Goal: Understand process/instructions: Learn how to perform a task or action

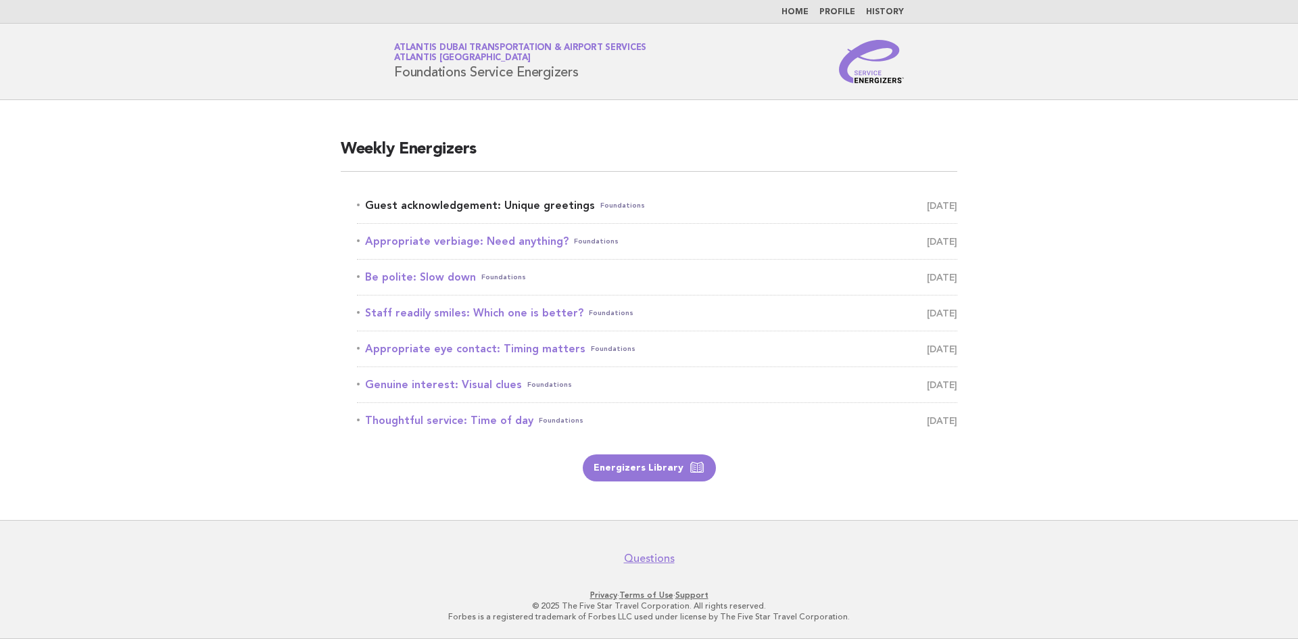
click at [470, 203] on link "Guest acknowledgement: Unique greetings Foundations [DATE]" at bounding box center [657, 205] width 600 height 19
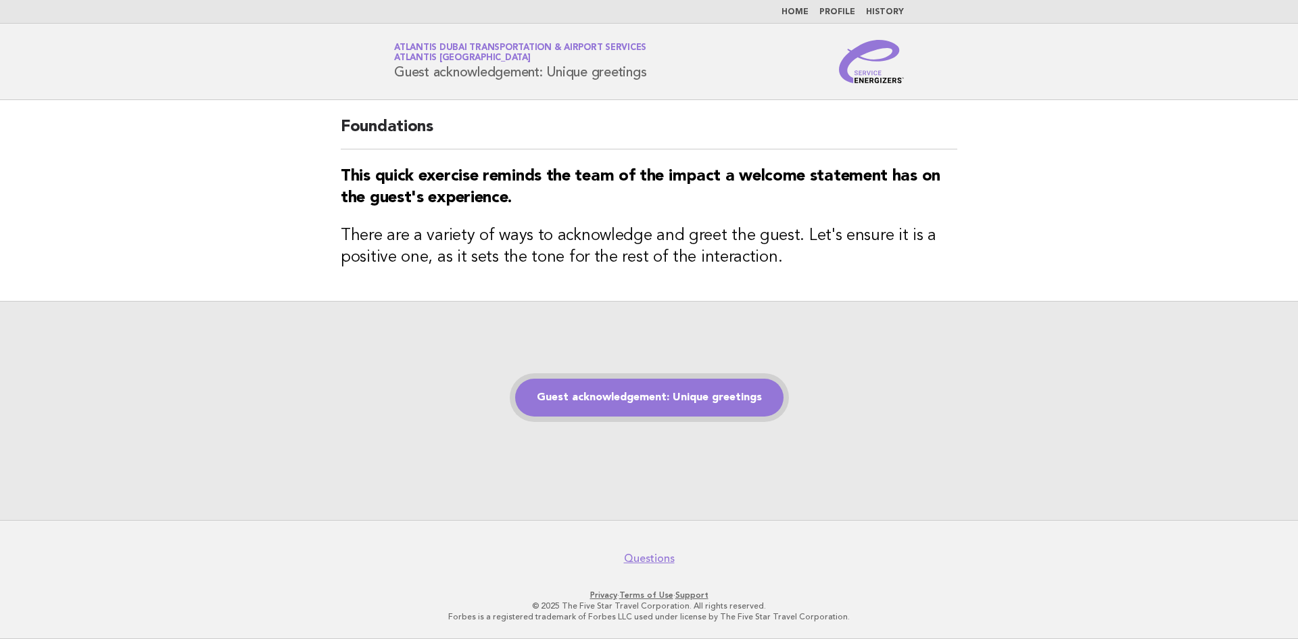
click at [752, 406] on link "Guest acknowledgement: Unique greetings" at bounding box center [649, 397] width 268 height 38
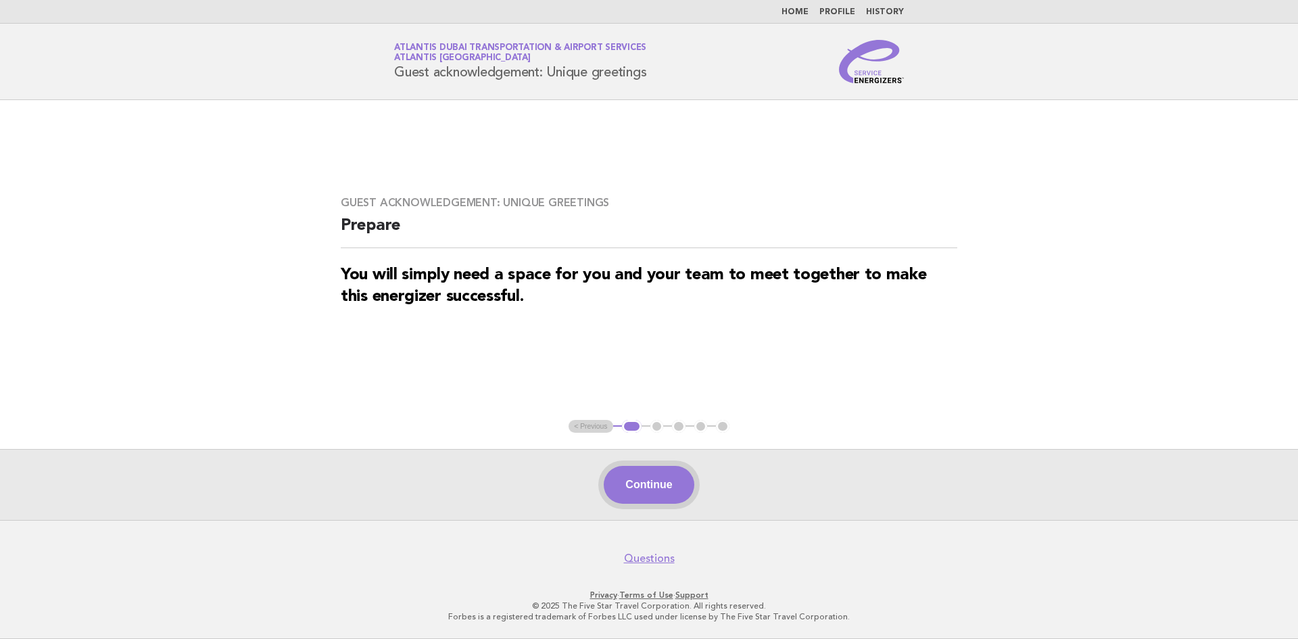
click at [671, 481] on button "Continue" at bounding box center [649, 485] width 90 height 38
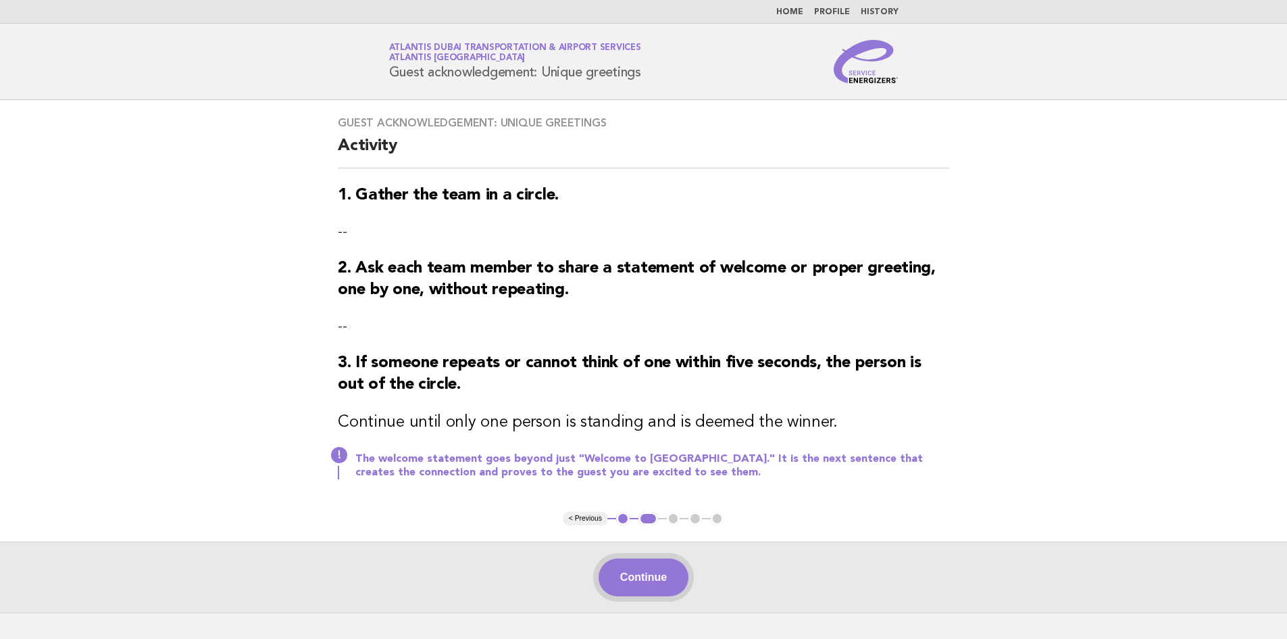
click at [660, 587] on button "Continue" at bounding box center [644, 577] width 90 height 38
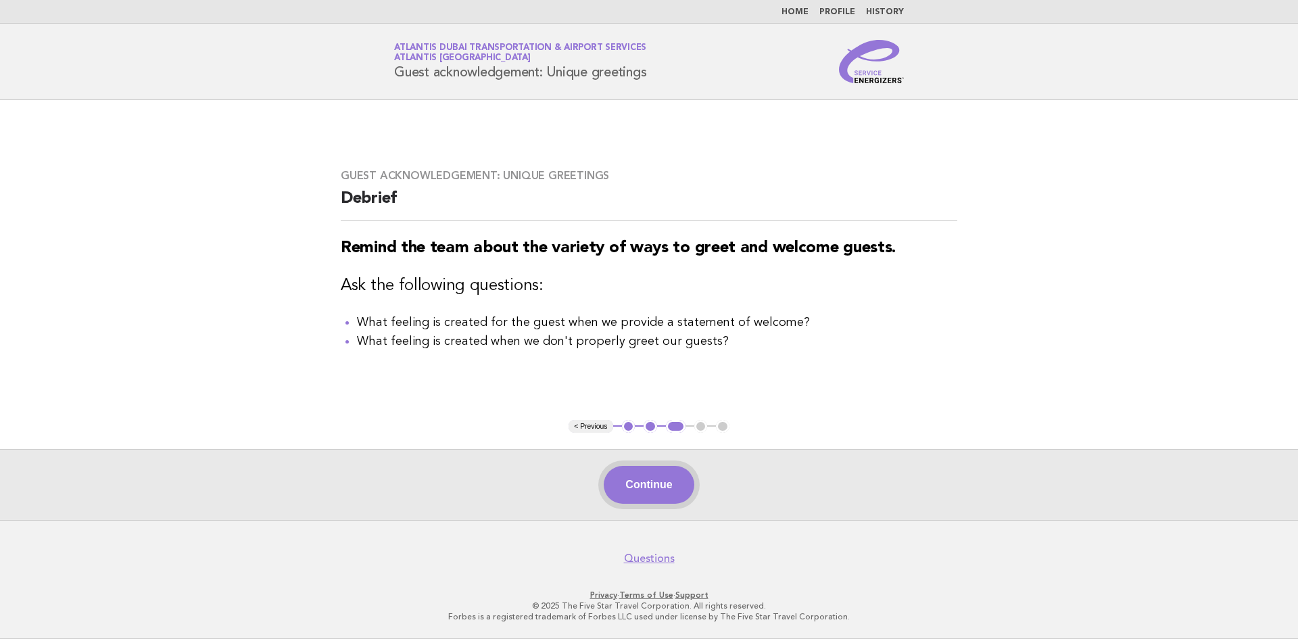
click at [672, 486] on button "Continue" at bounding box center [649, 485] width 90 height 38
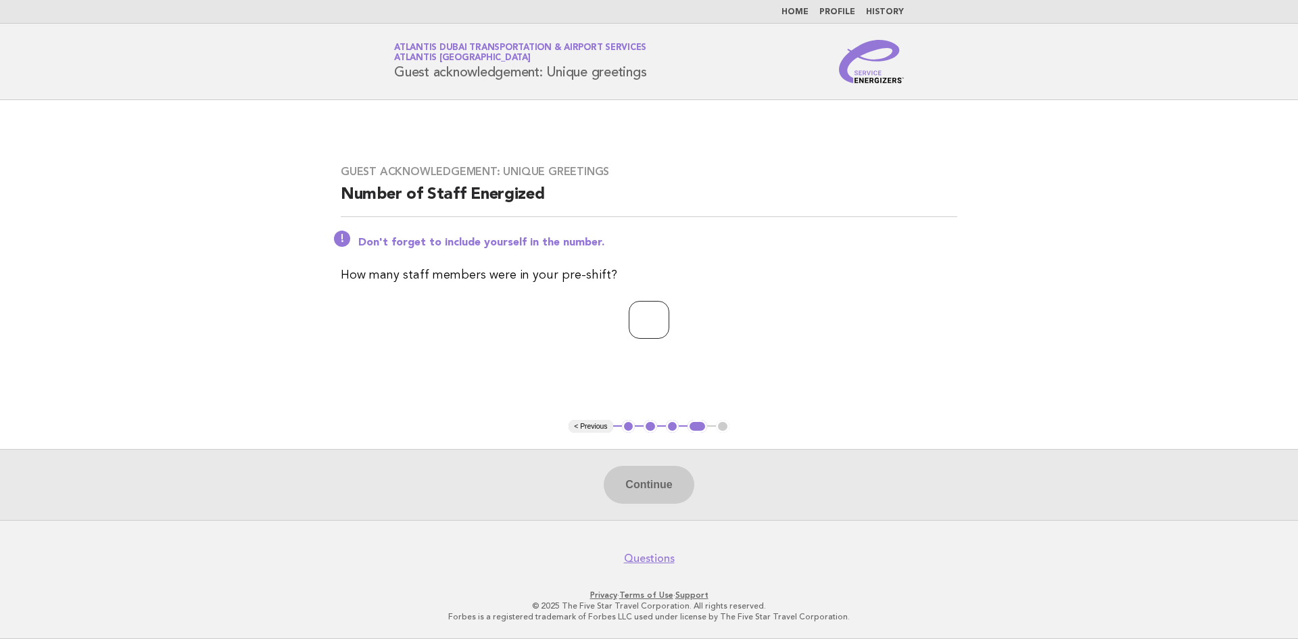
click at [660, 323] on input "number" at bounding box center [649, 320] width 41 height 38
type input "*"
click at [654, 481] on button "Continue" at bounding box center [649, 485] width 90 height 38
